Goal: Task Accomplishment & Management: Manage account settings

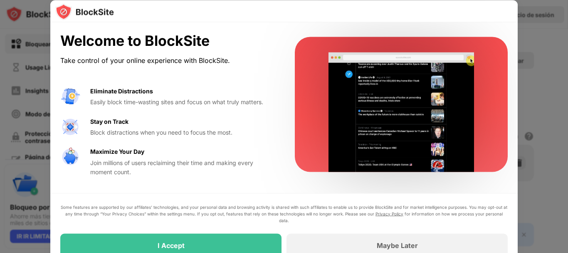
click at [539, 17] on div at bounding box center [284, 126] width 568 height 253
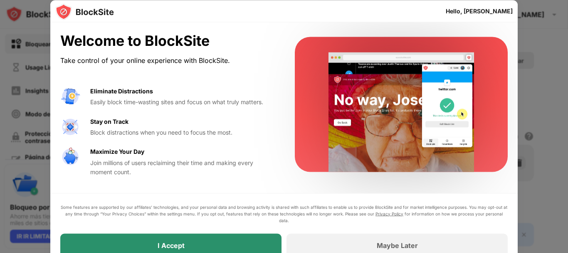
click at [168, 238] on div "I Accept" at bounding box center [170, 244] width 221 height 23
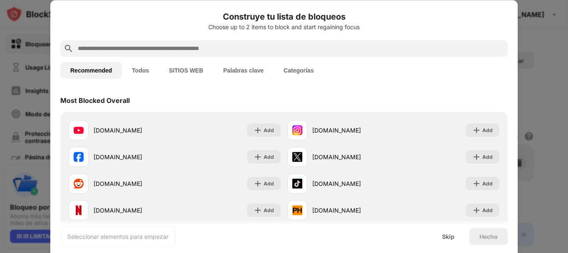
click at [142, 48] on input "text" at bounding box center [291, 48] width 428 height 10
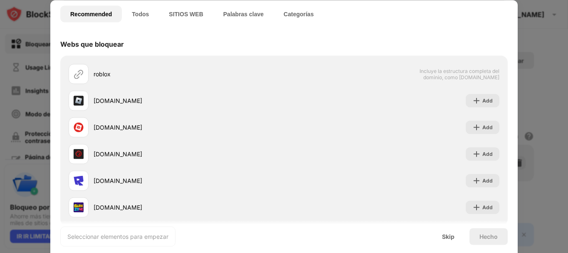
scroll to position [57, 0]
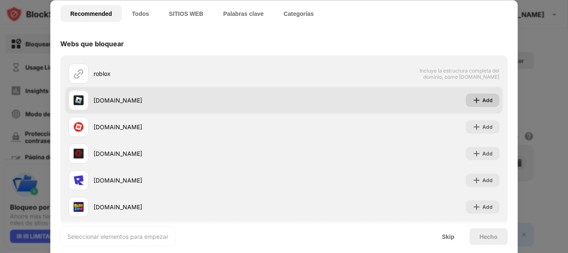
type input "******"
click at [483, 98] on div "Add" at bounding box center [488, 100] width 10 height 8
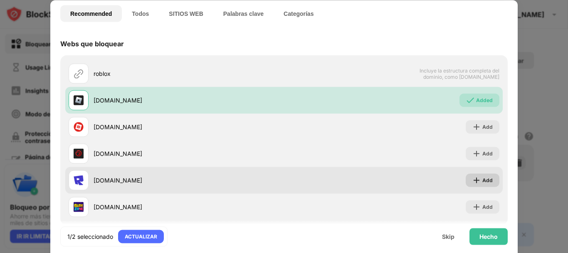
click at [485, 178] on div "Add" at bounding box center [488, 180] width 10 height 8
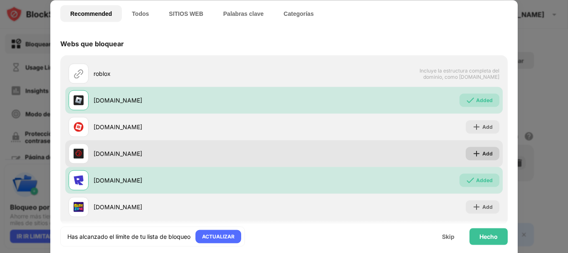
click at [483, 156] on div "Add" at bounding box center [488, 153] width 10 height 8
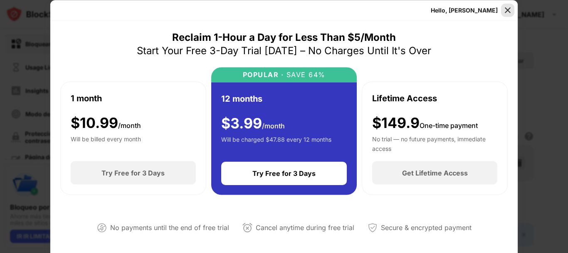
click at [508, 8] on img at bounding box center [508, 10] width 8 height 8
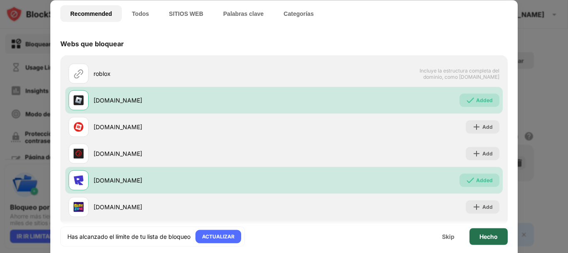
click at [486, 235] on div "Hecho" at bounding box center [489, 236] width 18 height 7
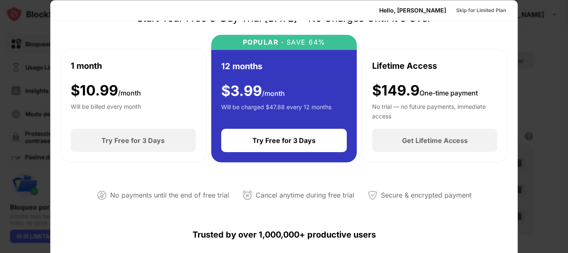
scroll to position [42, 0]
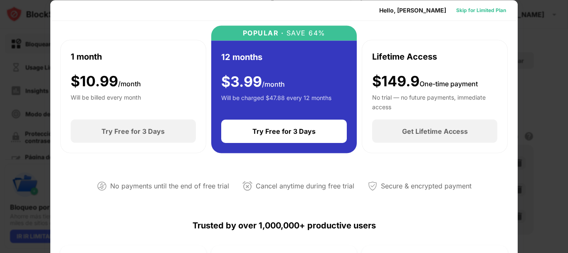
click at [484, 12] on div "Skip for Limited Plan" at bounding box center [481, 10] width 50 height 8
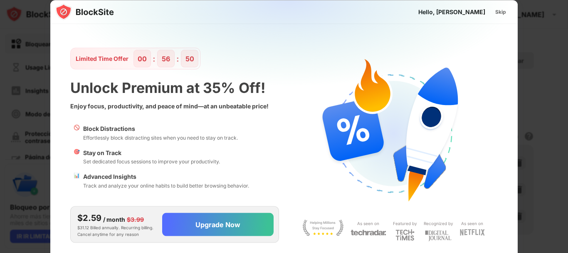
scroll to position [0, 0]
click at [503, 12] on div "Skip" at bounding box center [501, 11] width 11 height 8
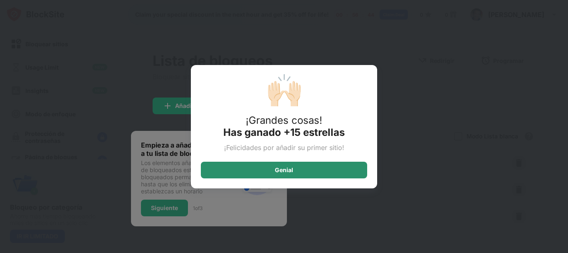
click at [285, 169] on div "Genial" at bounding box center [284, 169] width 18 height 7
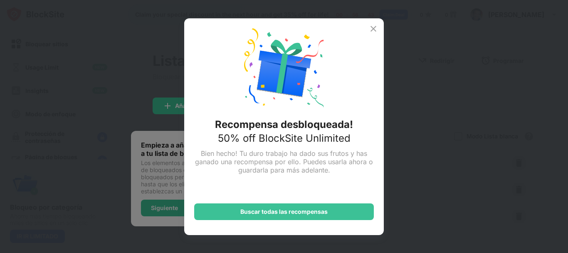
click at [375, 29] on img at bounding box center [374, 29] width 10 height 10
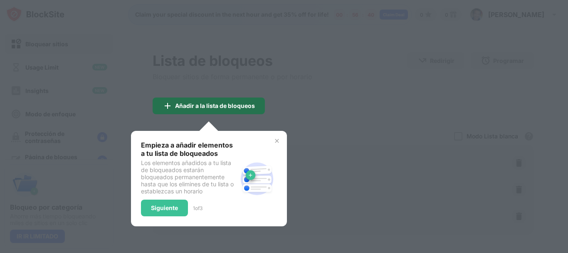
click at [215, 107] on div "Añadir a la lista de bloqueos" at bounding box center [215, 105] width 80 height 7
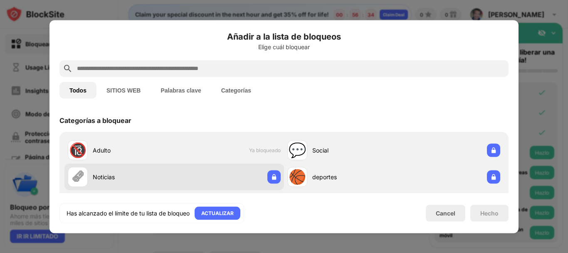
scroll to position [42, 0]
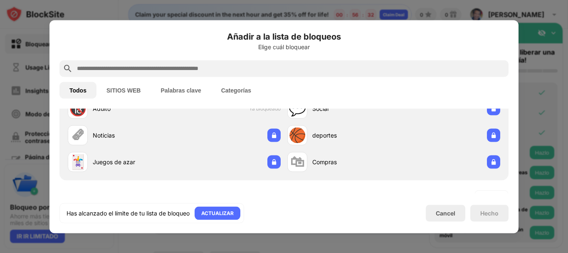
click at [135, 91] on button "SITIOS WEB" at bounding box center [124, 90] width 54 height 17
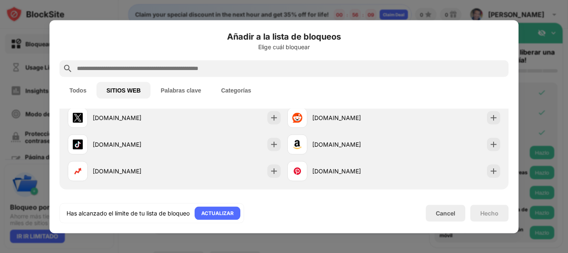
scroll to position [125, 0]
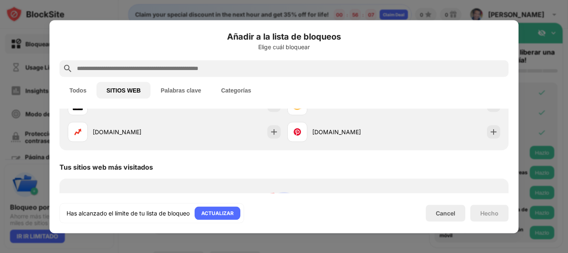
click at [178, 90] on button "Palabras clave" at bounding box center [181, 90] width 60 height 17
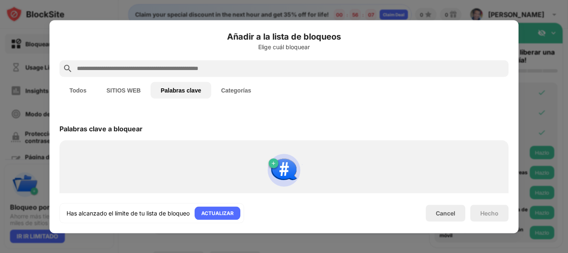
scroll to position [0, 0]
click at [119, 87] on button "SITIOS WEB" at bounding box center [124, 90] width 54 height 17
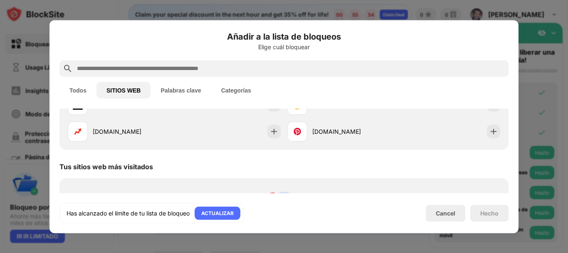
scroll to position [125, 0]
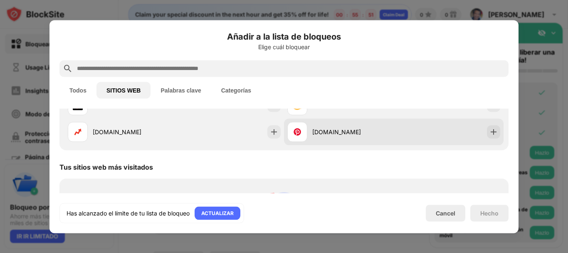
click at [307, 132] on div "[DOMAIN_NAME]" at bounding box center [340, 131] width 107 height 20
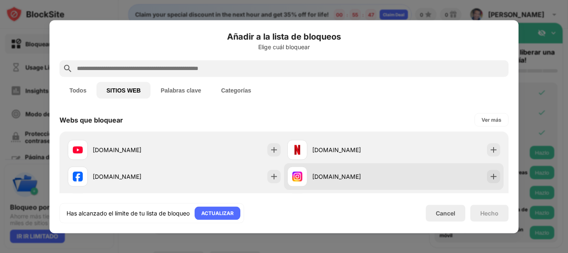
scroll to position [0, 0]
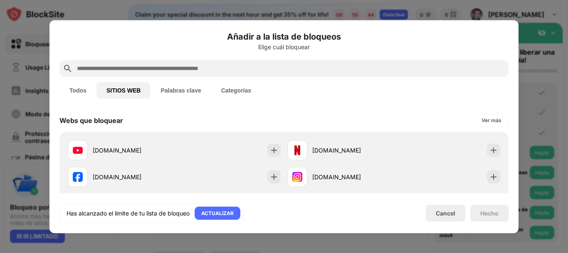
click at [75, 90] on button "Todos" at bounding box center [77, 90] width 37 height 17
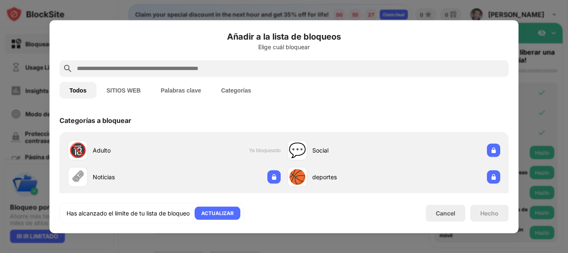
click at [147, 70] on input "text" at bounding box center [290, 68] width 429 height 10
click at [127, 92] on button "SITIOS WEB" at bounding box center [124, 90] width 54 height 17
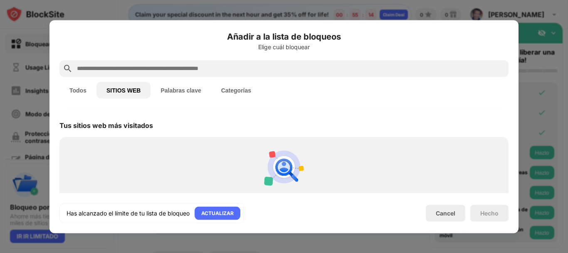
scroll to position [218, 0]
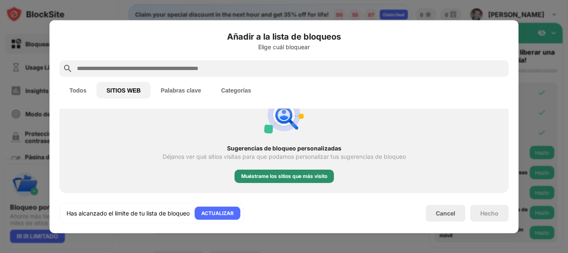
click at [287, 176] on div "Muéstrame los sitios que más visito" at bounding box center [284, 176] width 86 height 8
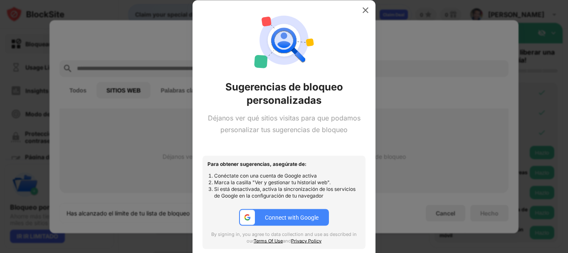
click at [287, 176] on body "Bloquear sitios Usage Limit Insights Modo de enfoque Protección de contraseñas …" at bounding box center [284, 126] width 568 height 253
click at [367, 8] on img at bounding box center [366, 10] width 8 height 8
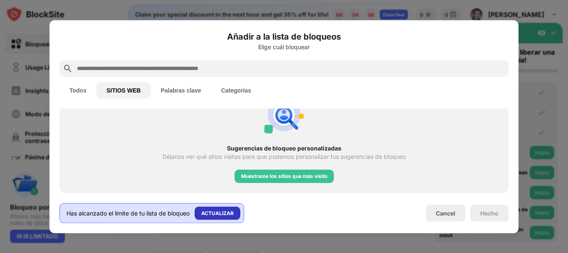
click at [212, 211] on div "ACTUALIZAR" at bounding box center [217, 212] width 32 height 8
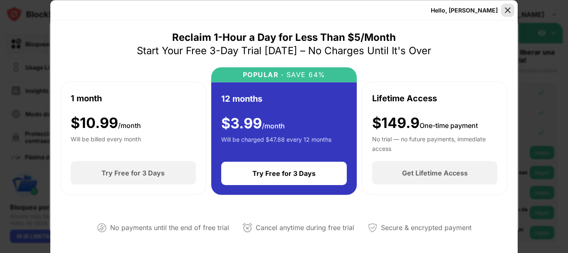
click at [510, 12] on img at bounding box center [508, 10] width 8 height 8
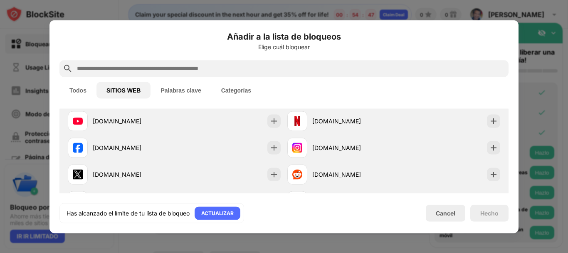
scroll to position [10, 0]
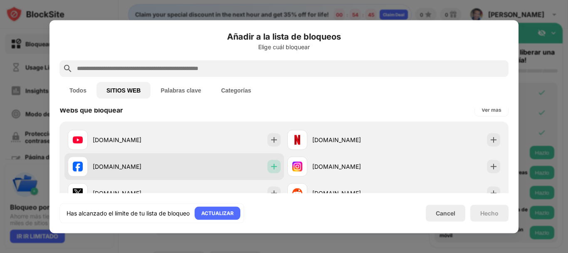
click at [270, 164] on img at bounding box center [274, 166] width 8 height 8
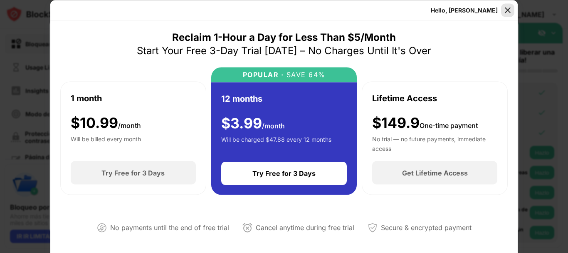
click at [509, 8] on img at bounding box center [508, 10] width 8 height 8
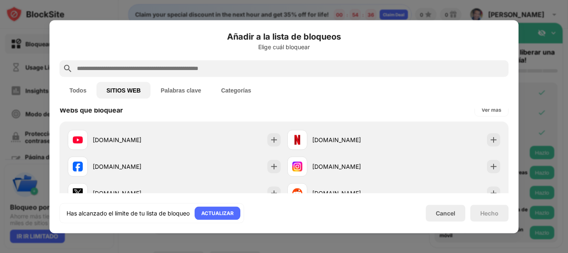
click at [80, 92] on button "Todos" at bounding box center [77, 90] width 37 height 17
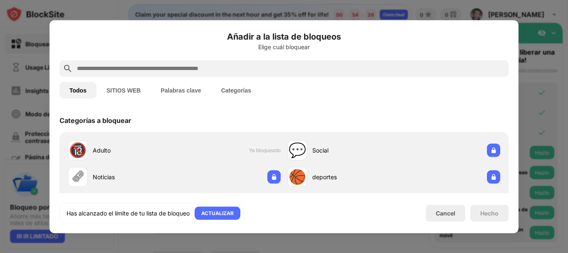
click at [188, 93] on button "Palabras clave" at bounding box center [181, 90] width 60 height 17
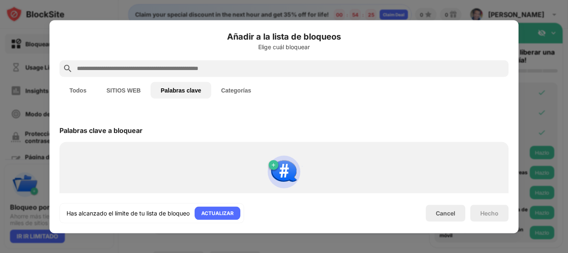
click at [233, 93] on button "Categorías" at bounding box center [236, 90] width 50 height 17
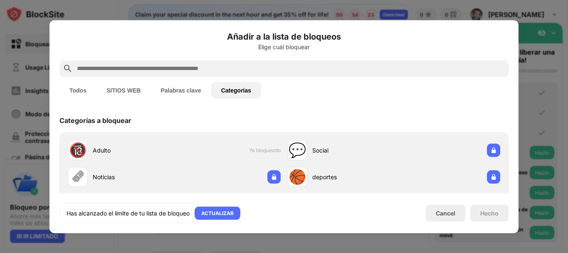
click at [188, 92] on button "Palabras clave" at bounding box center [181, 90] width 60 height 17
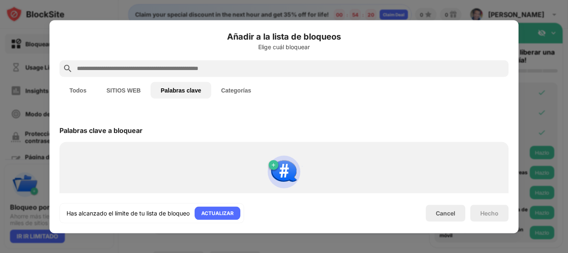
click at [119, 87] on button "SITIOS WEB" at bounding box center [124, 90] width 54 height 17
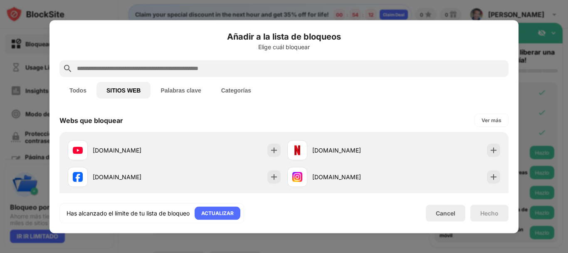
drag, startPoint x: 190, startPoint y: 150, endPoint x: 392, endPoint y: 97, distance: 208.7
click at [392, 97] on div "Todos SITIOS WEB Palabras clave Categorías" at bounding box center [283, 90] width 449 height 27
click at [446, 210] on div "Cancel" at bounding box center [446, 212] width 20 height 7
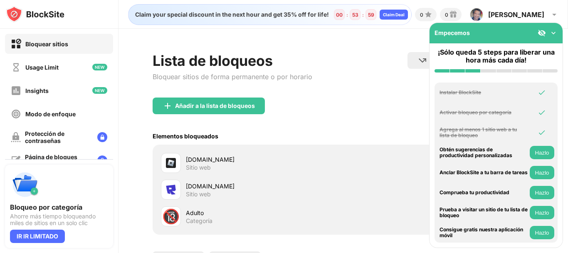
click at [291, 116] on div "Añadir a la lista de bloqueos" at bounding box center [344, 112] width 382 height 30
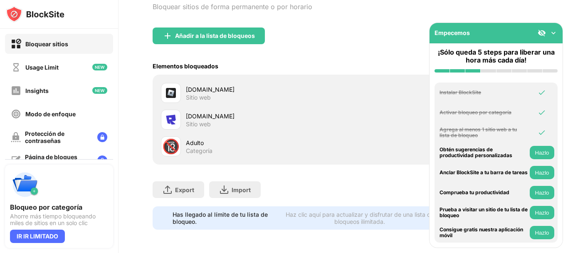
click at [557, 32] on img at bounding box center [554, 33] width 8 height 8
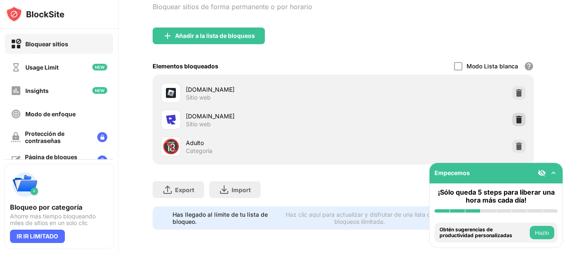
click at [515, 115] on img at bounding box center [519, 119] width 8 height 8
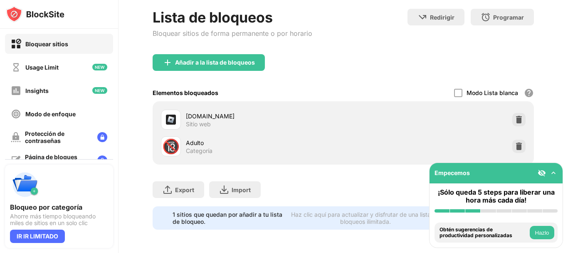
scroll to position [50, 0]
click at [200, 59] on div "Añadir a la lista de bloqueos" at bounding box center [215, 62] width 80 height 7
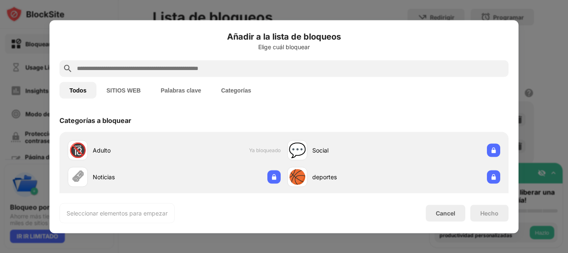
click at [61, 30] on div "Añadir a la lista de bloqueos Elige cuál bloquear Todos SITIOS WEB Palabras cla…" at bounding box center [284, 126] width 469 height 213
click at [99, 71] on input "text" at bounding box center [290, 68] width 429 height 10
paste input "**********"
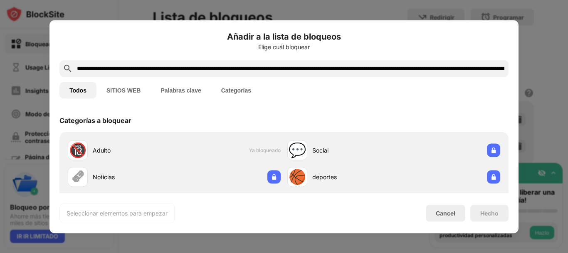
scroll to position [0, 504]
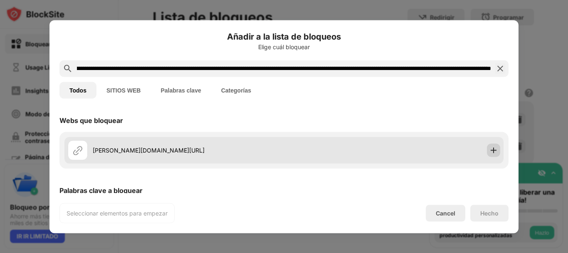
type input "**********"
click at [490, 150] on img at bounding box center [494, 150] width 8 height 8
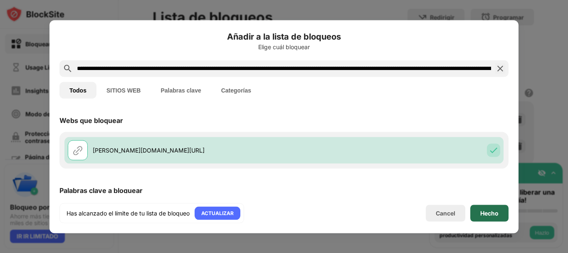
click at [491, 211] on div "Hecho" at bounding box center [490, 212] width 18 height 7
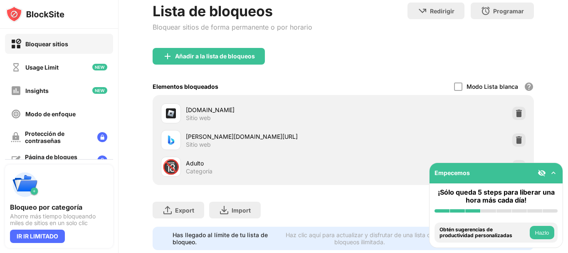
scroll to position [76, 0]
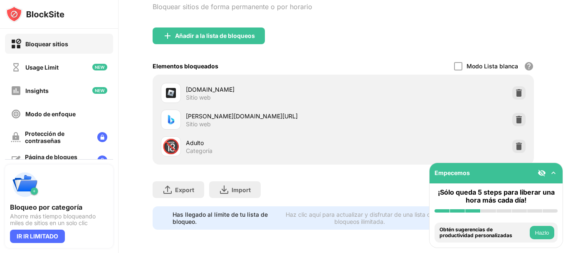
click at [555, 170] on img at bounding box center [554, 172] width 8 height 8
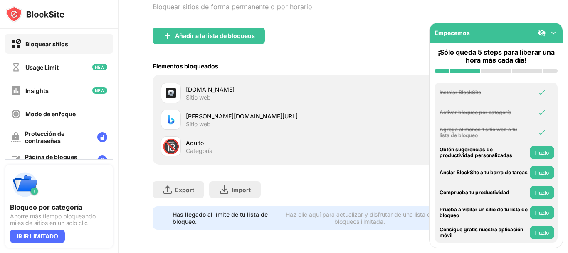
click at [552, 32] on img at bounding box center [554, 33] width 8 height 8
